Goal: Transaction & Acquisition: Obtain resource

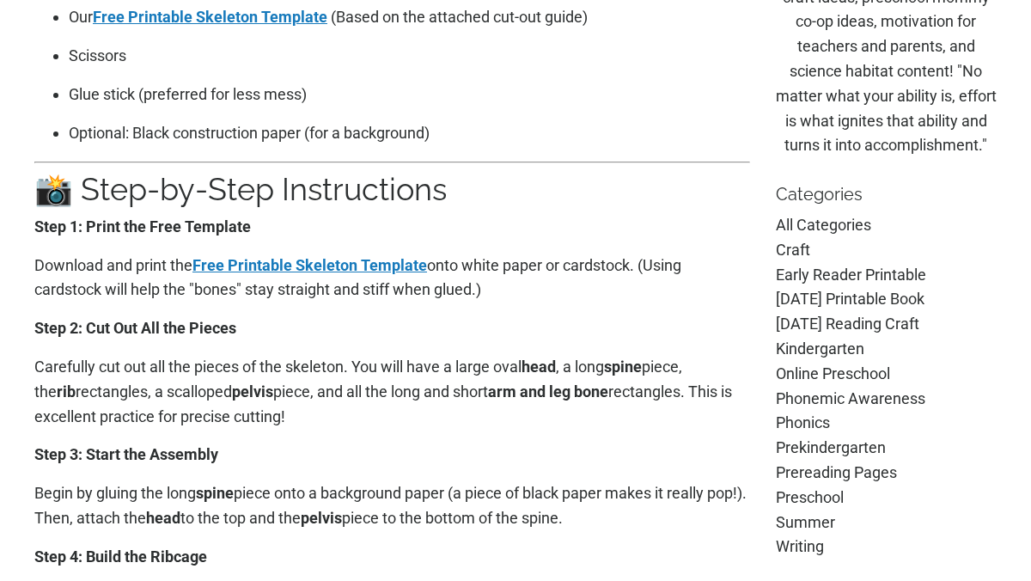
scroll to position [997, 0]
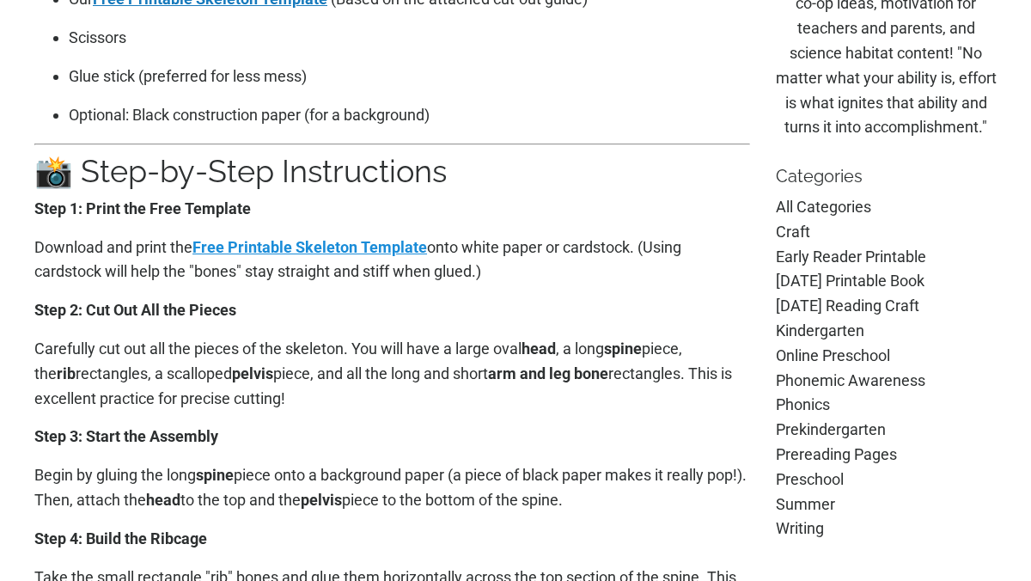
click at [264, 242] on link "Free Printable Skeleton Template" at bounding box center [310, 247] width 235 height 18
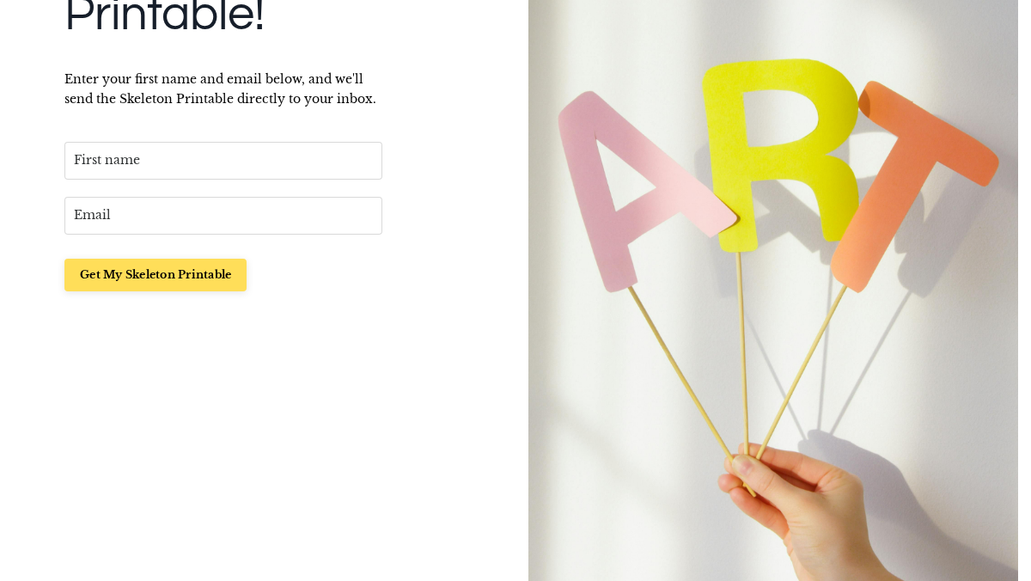
scroll to position [413, 0]
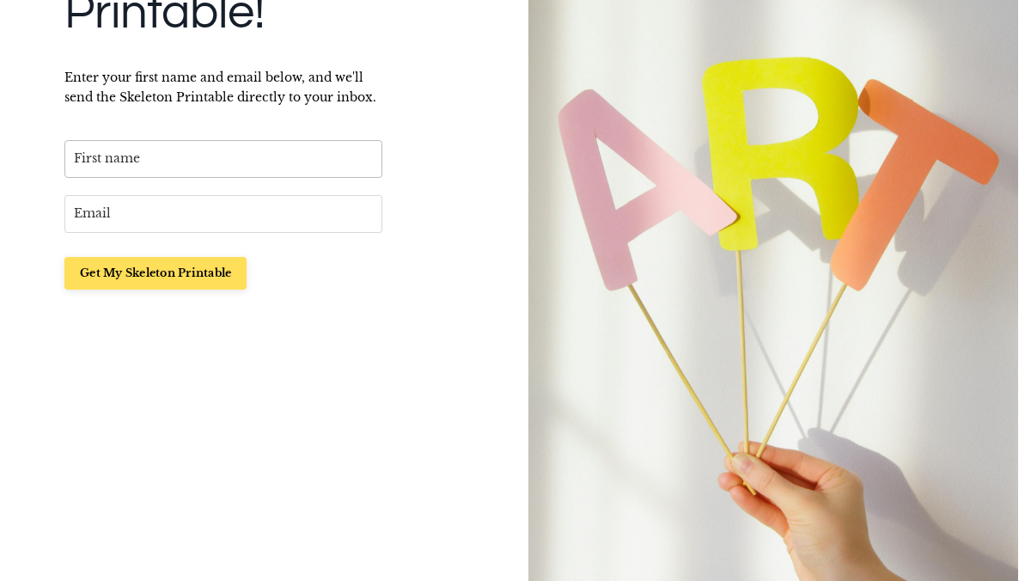
click at [76, 160] on input "text" at bounding box center [223, 159] width 318 height 38
type input "[PERSON_NAME]"
click at [75, 211] on input "email" at bounding box center [223, 214] width 318 height 38
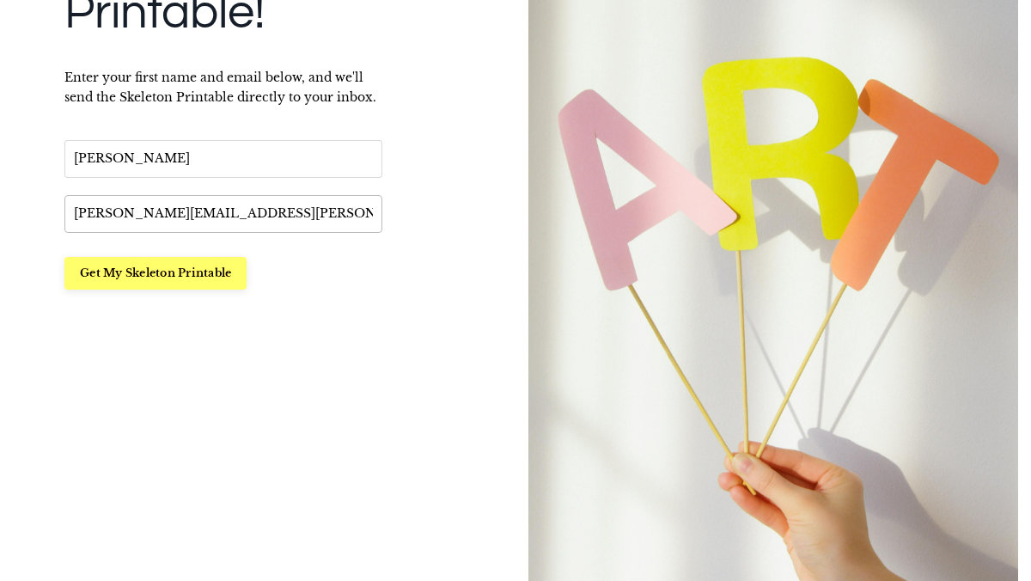
type input "[PERSON_NAME][EMAIL_ADDRESS][PERSON_NAME][DOMAIN_NAME]"
click at [101, 272] on button "Get My Skeleton Printable" at bounding box center [155, 274] width 182 height 34
